Goal: Information Seeking & Learning: Learn about a topic

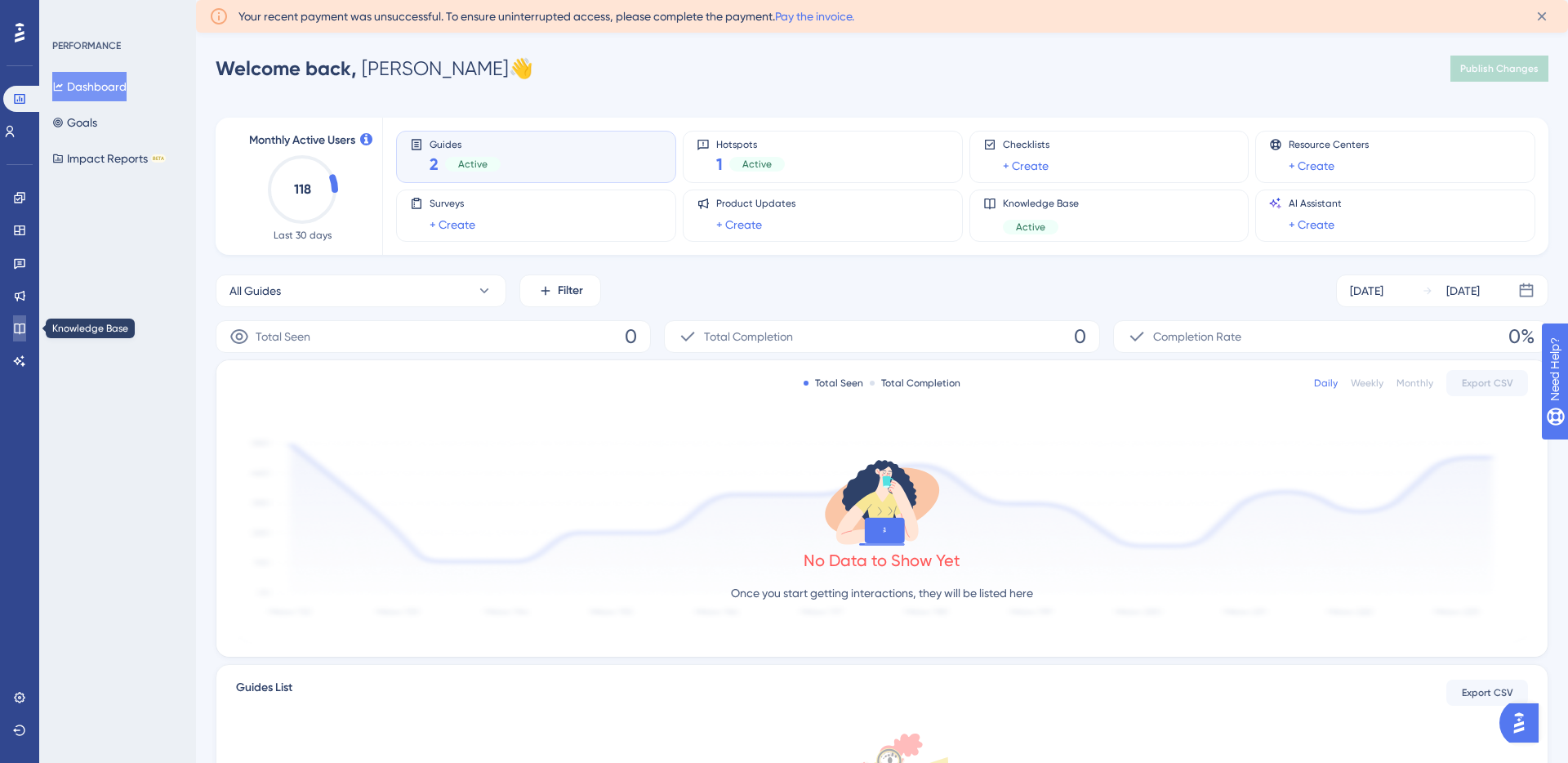
click at [21, 323] on icon at bounding box center [18, 328] width 11 height 11
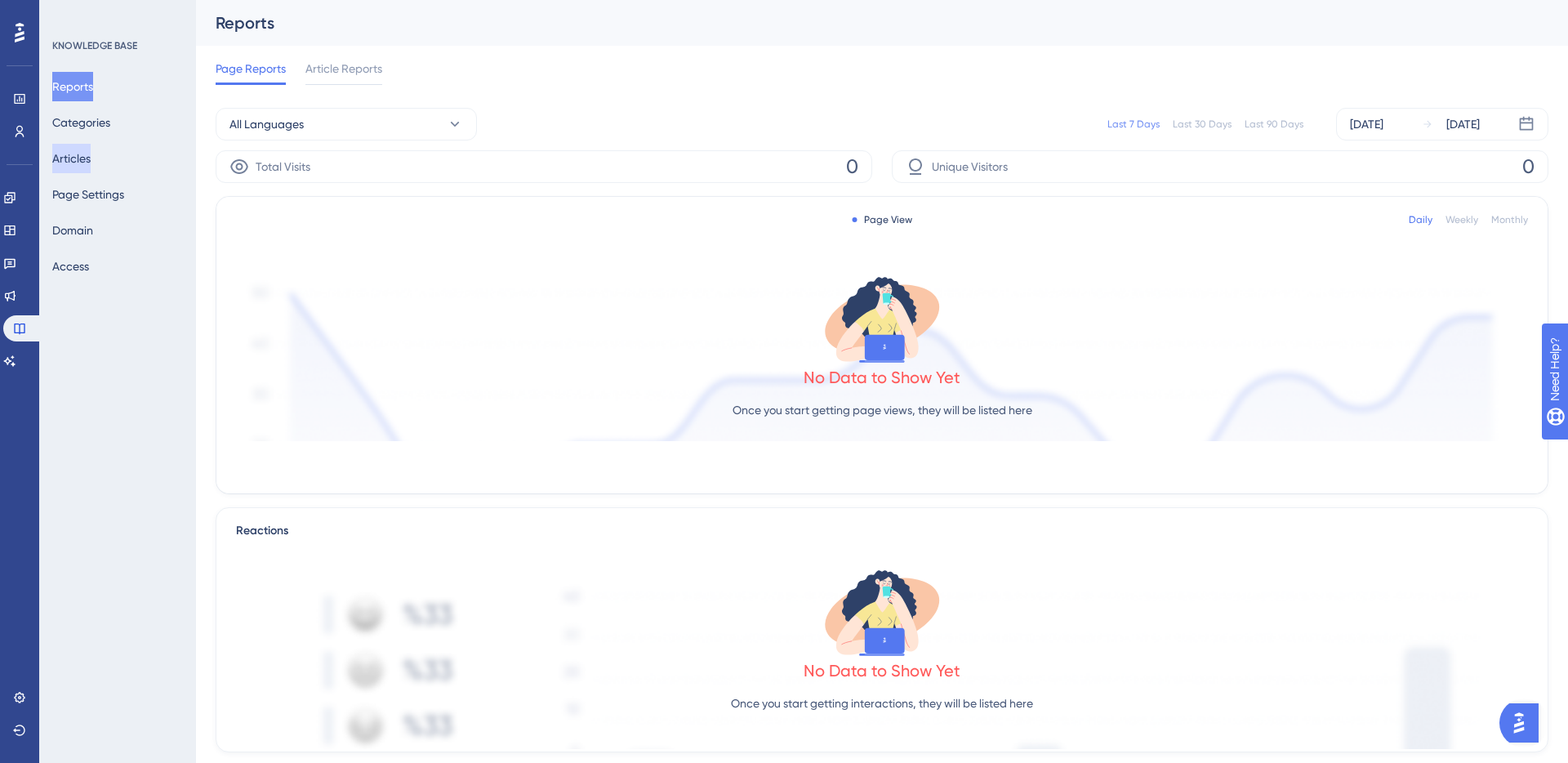
click at [91, 159] on button "Articles" at bounding box center [71, 158] width 39 height 29
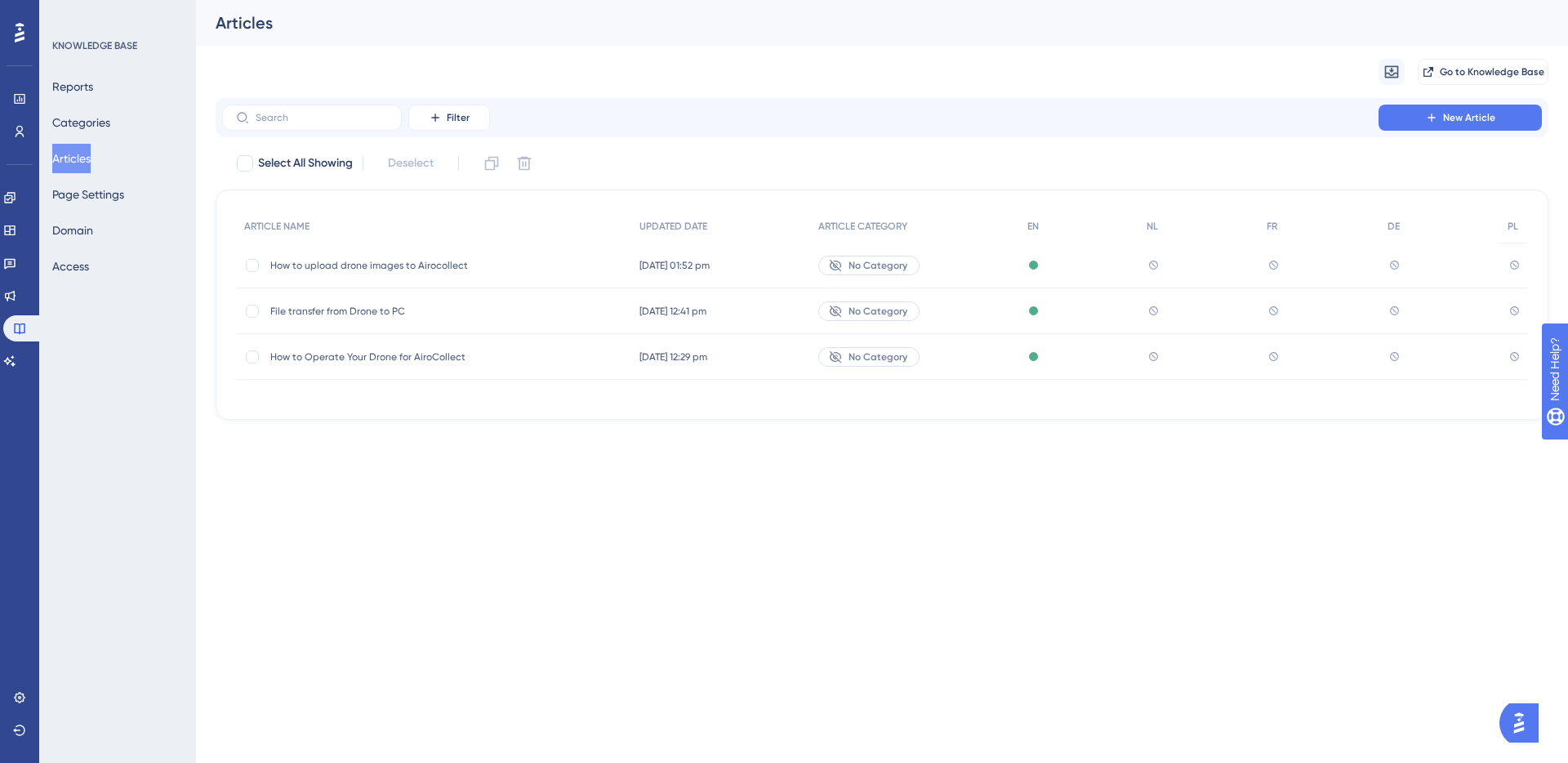
click at [423, 354] on span "How to Operate Your Drone for AiroCollect" at bounding box center [400, 357] width 261 height 14
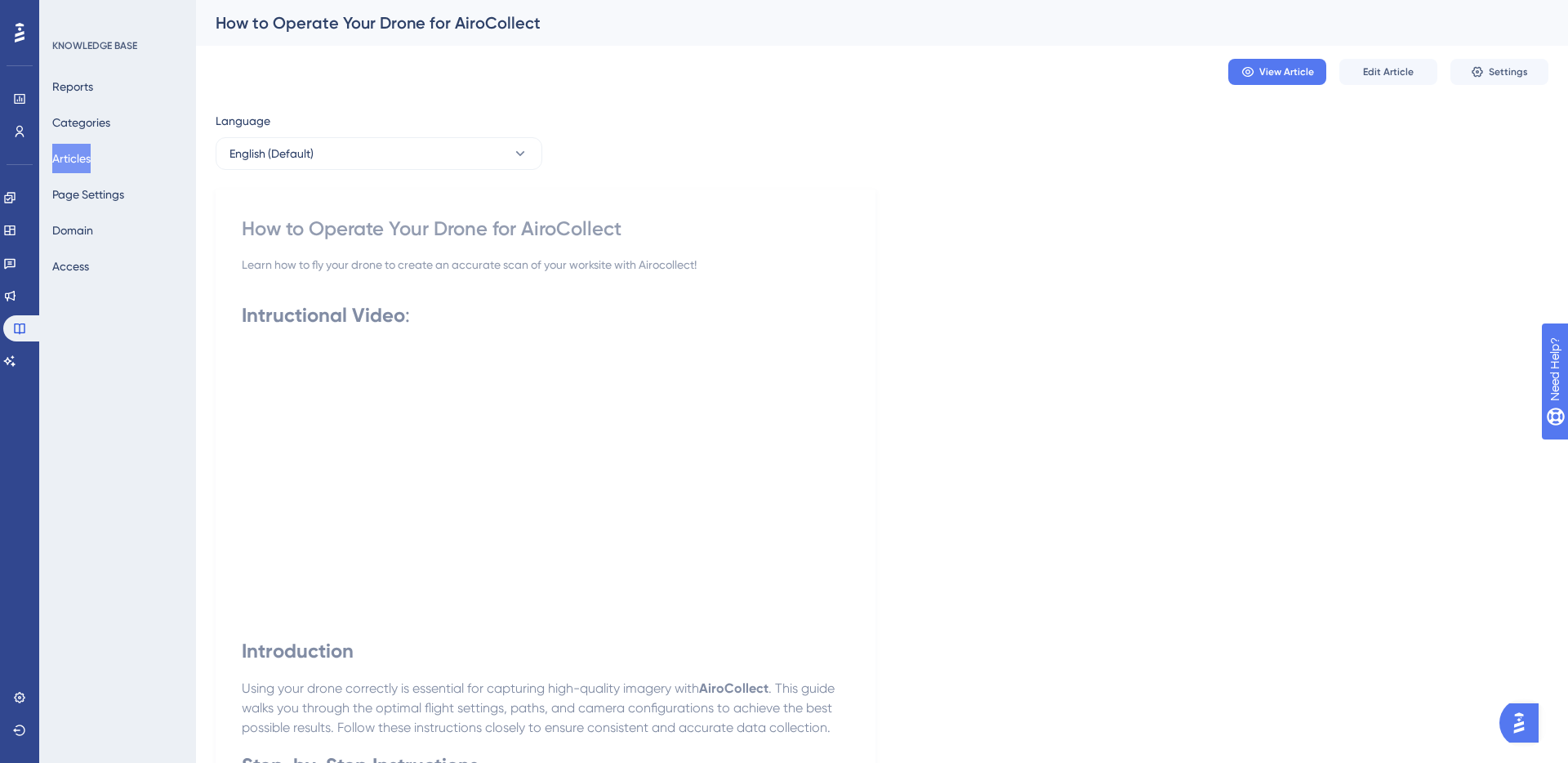
click at [655, 82] on div "View Article Edit Article Settings" at bounding box center [882, 71] width 1334 height 52
click at [727, 17] on div "How to Operate Your Drone for AiroCollect" at bounding box center [861, 23] width 1292 height 23
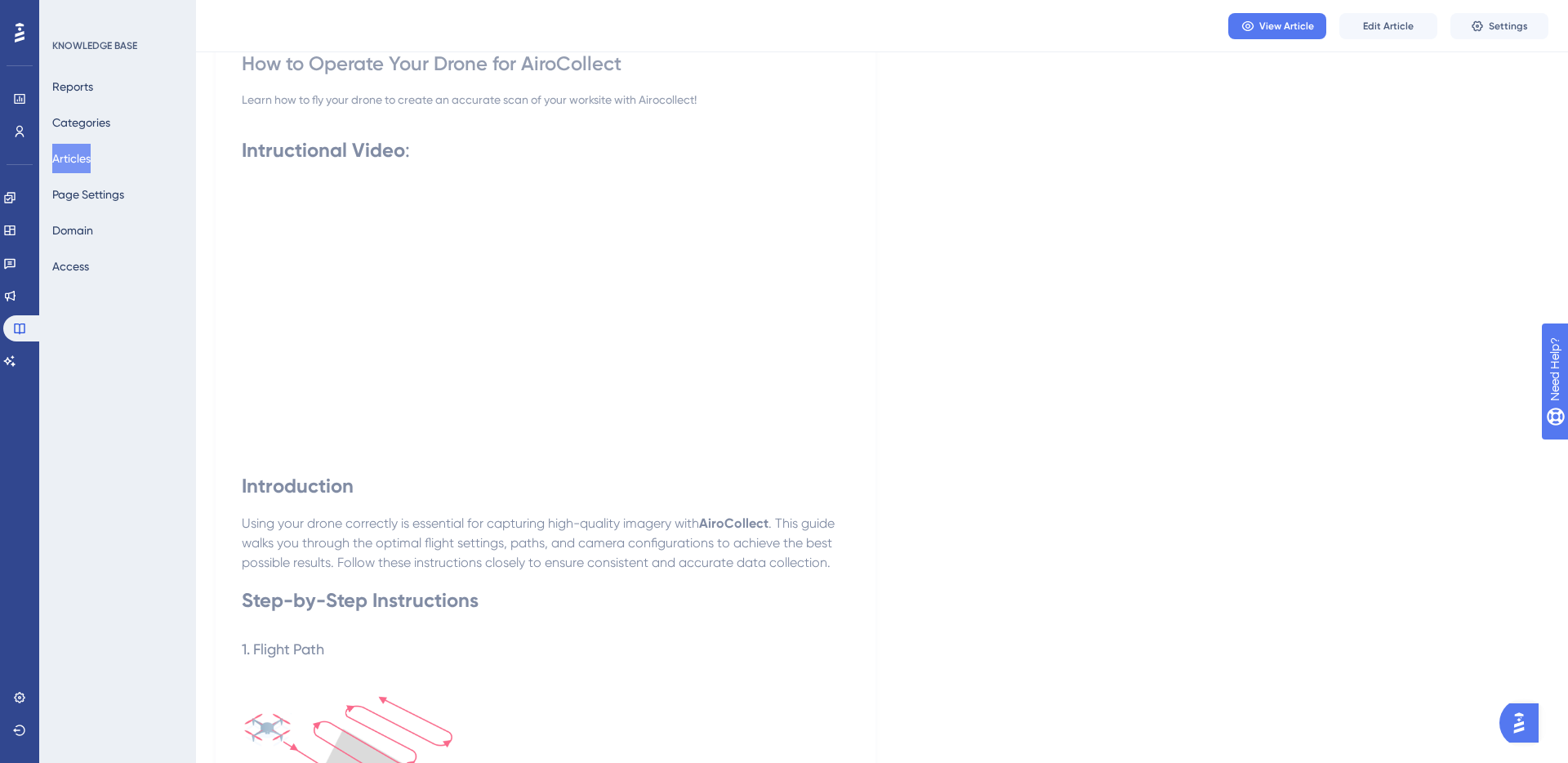
scroll to position [148, 0]
